Goal: Information Seeking & Learning: Learn about a topic

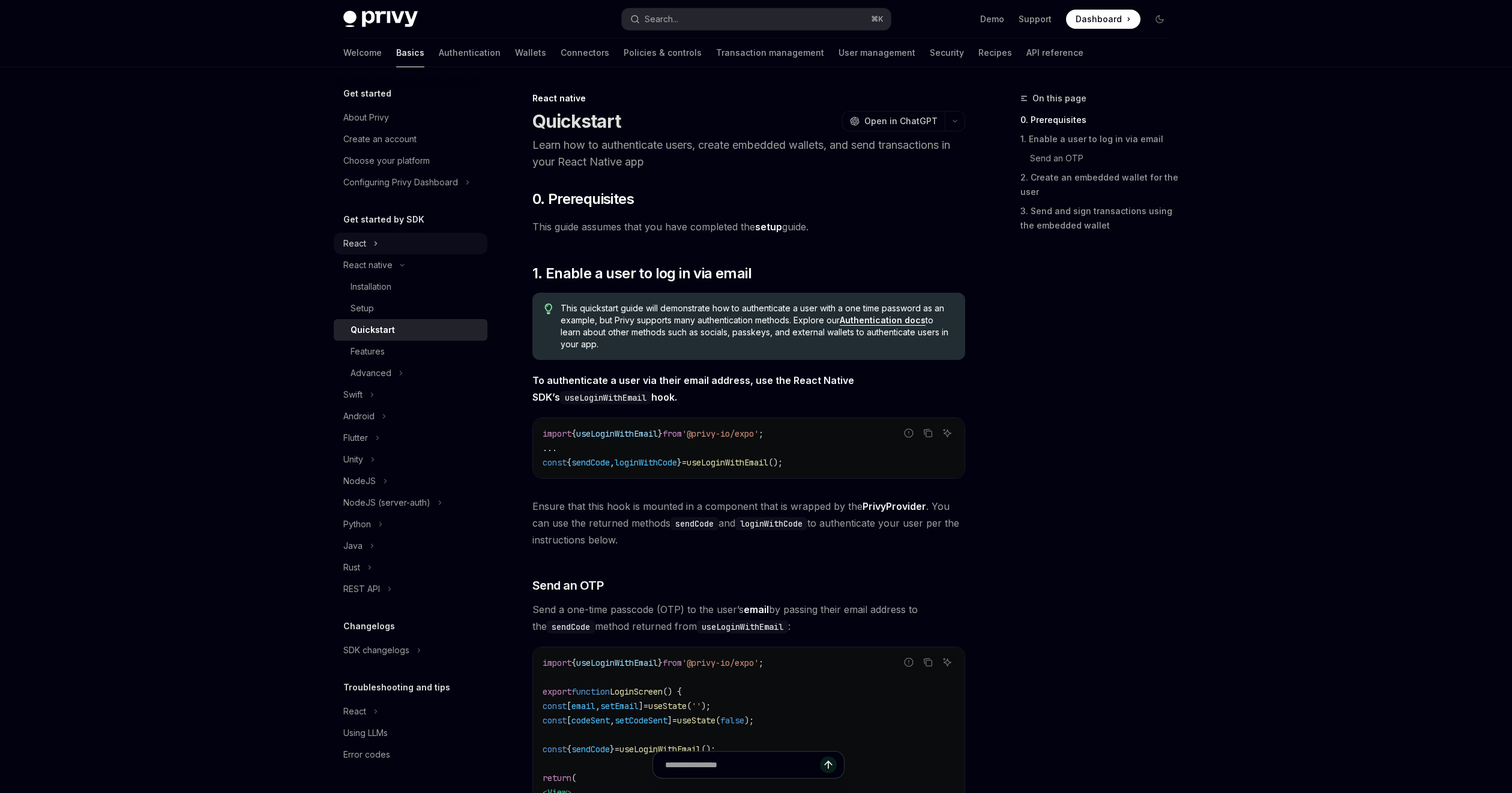
click at [355, 246] on div "React" at bounding box center [354, 243] width 23 height 14
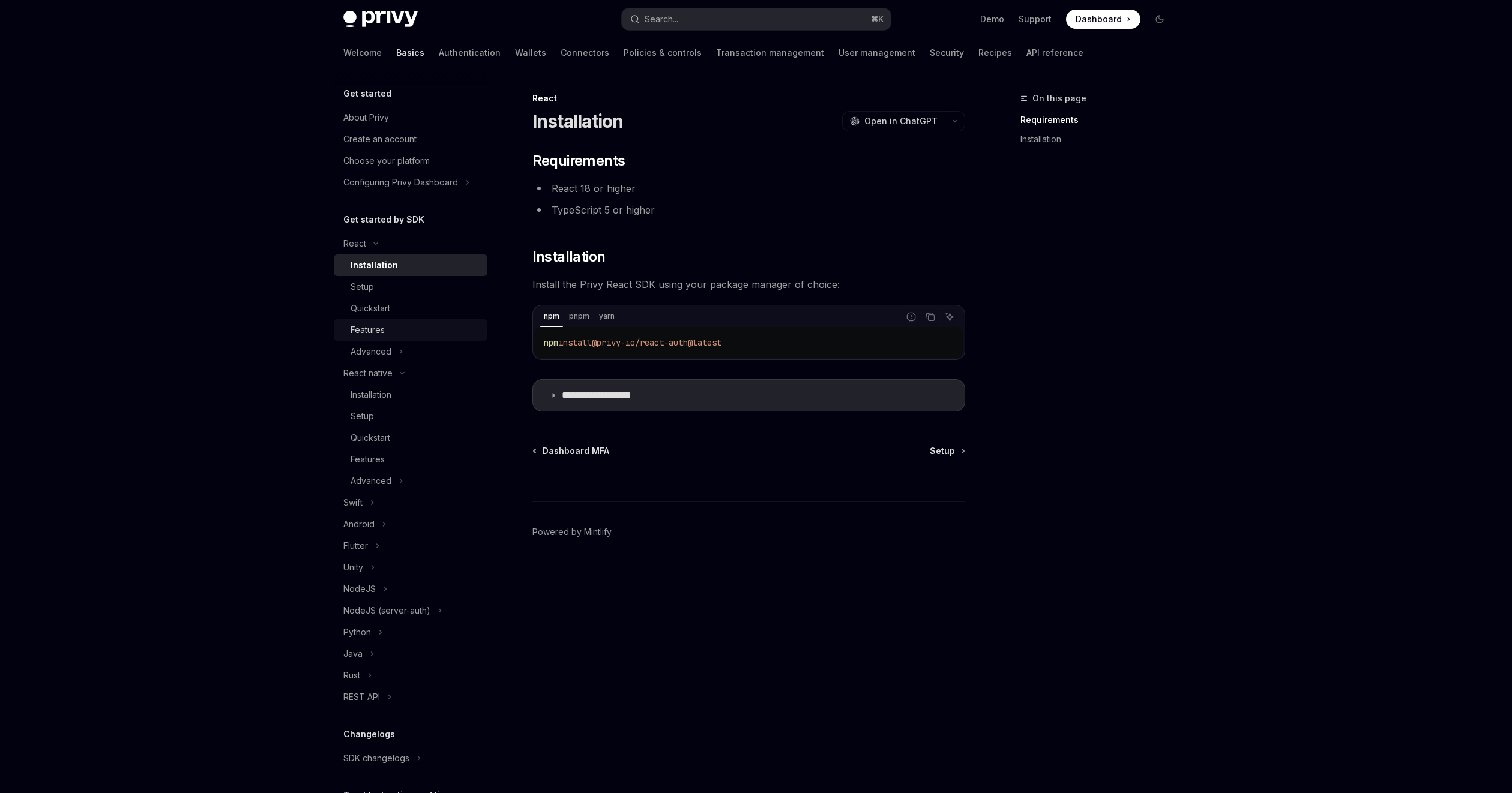
click at [357, 323] on div "Features" at bounding box center [368, 330] width 34 height 14
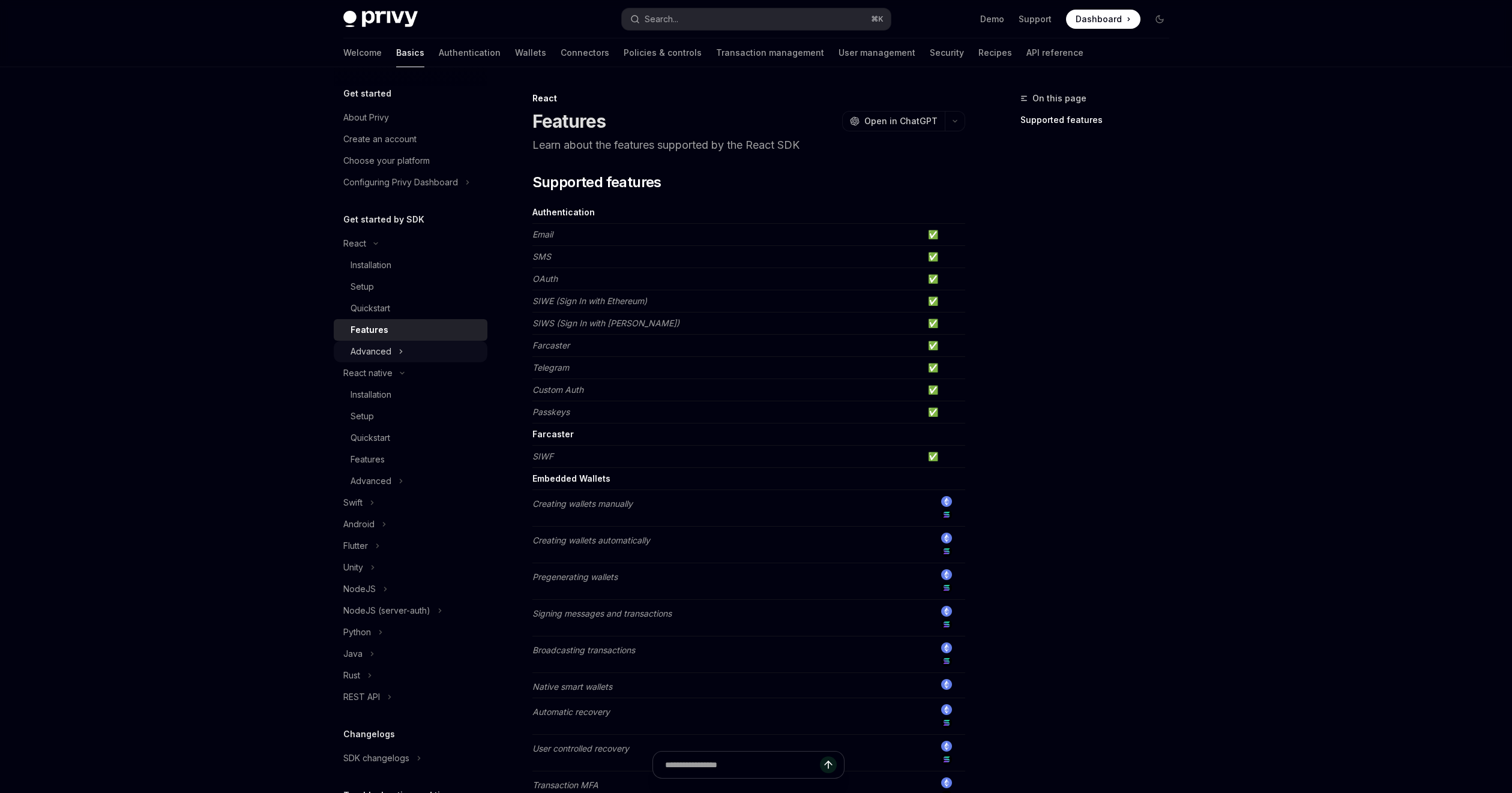
click at [366, 350] on div "Advanced" at bounding box center [371, 351] width 41 height 14
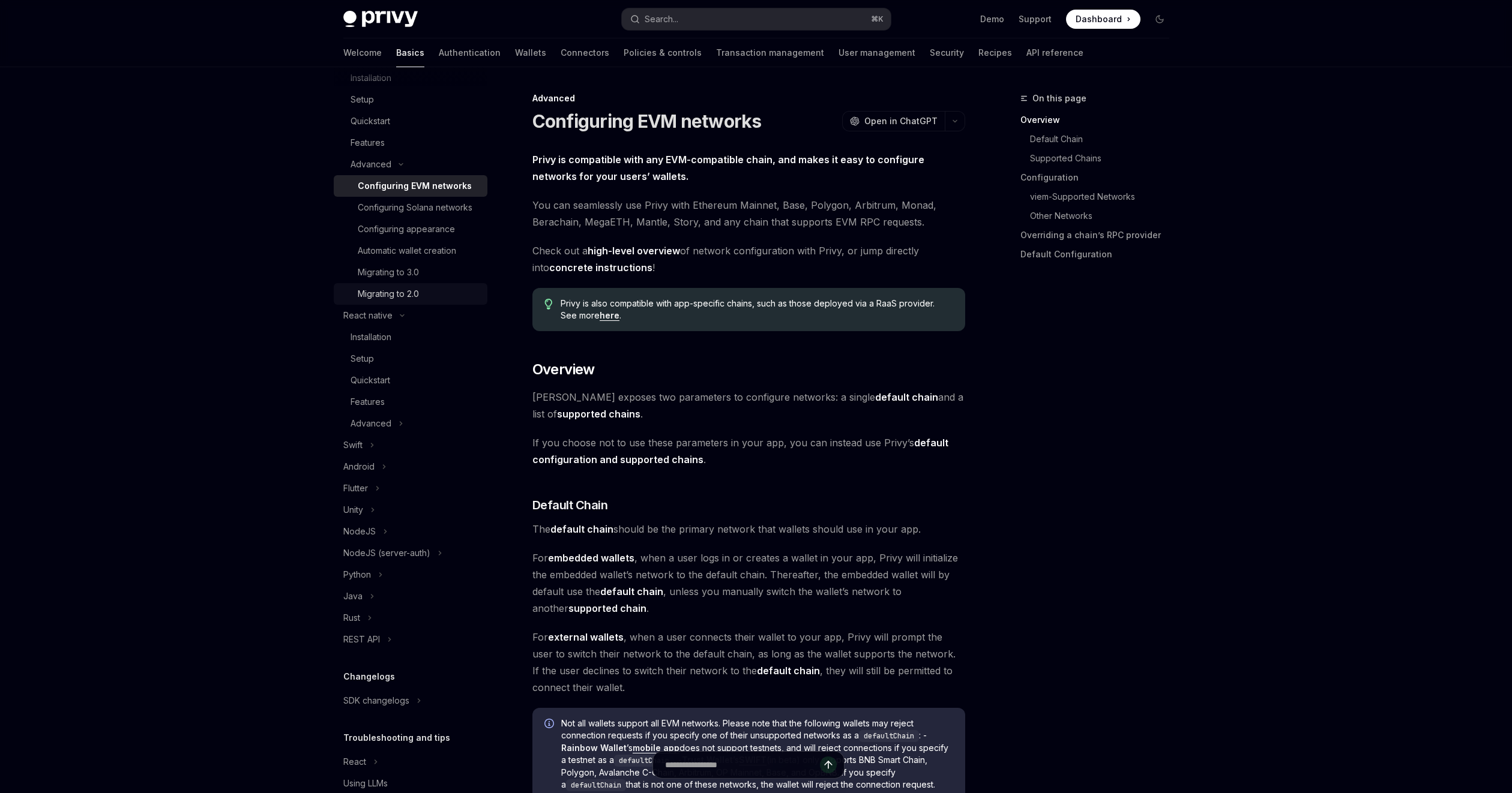
scroll to position [234, 0]
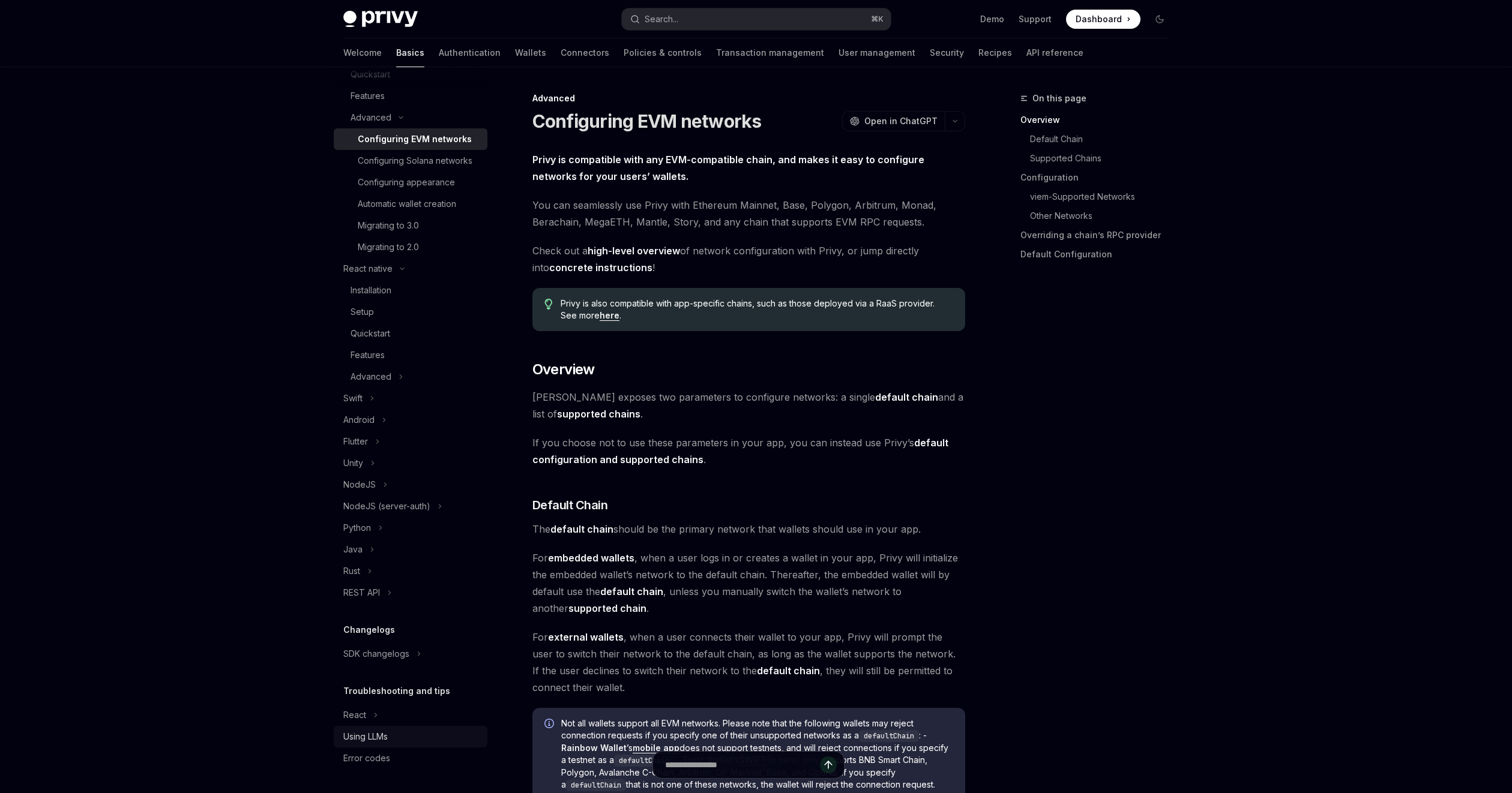
click at [368, 740] on div "Using LLMs" at bounding box center [365, 737] width 44 height 14
type textarea "*"
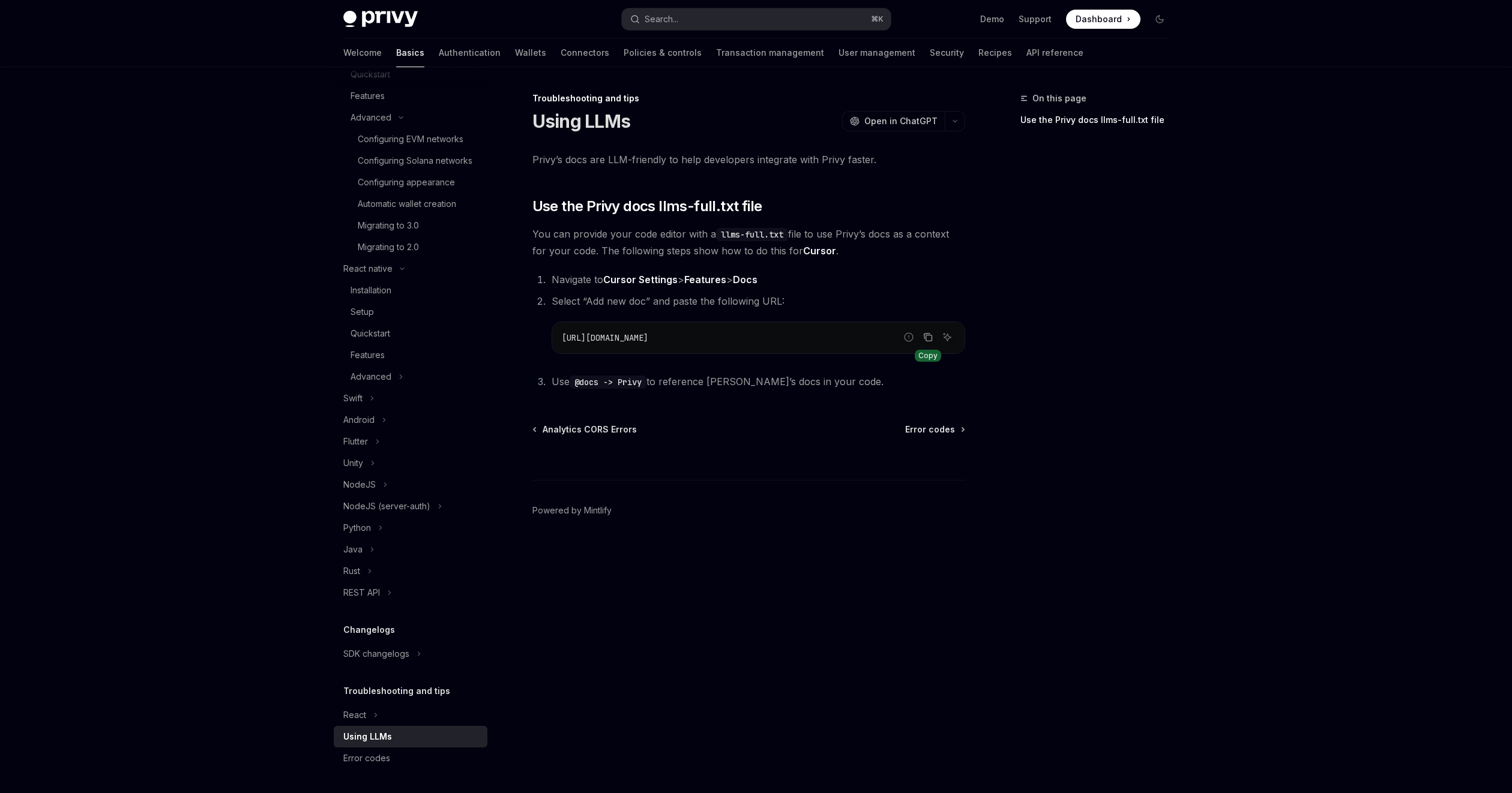
click at [926, 336] on icon "Copy the contents from the code block" at bounding box center [927, 337] width 9 height 9
